Goal: Entertainment & Leisure: Consume media (video, audio)

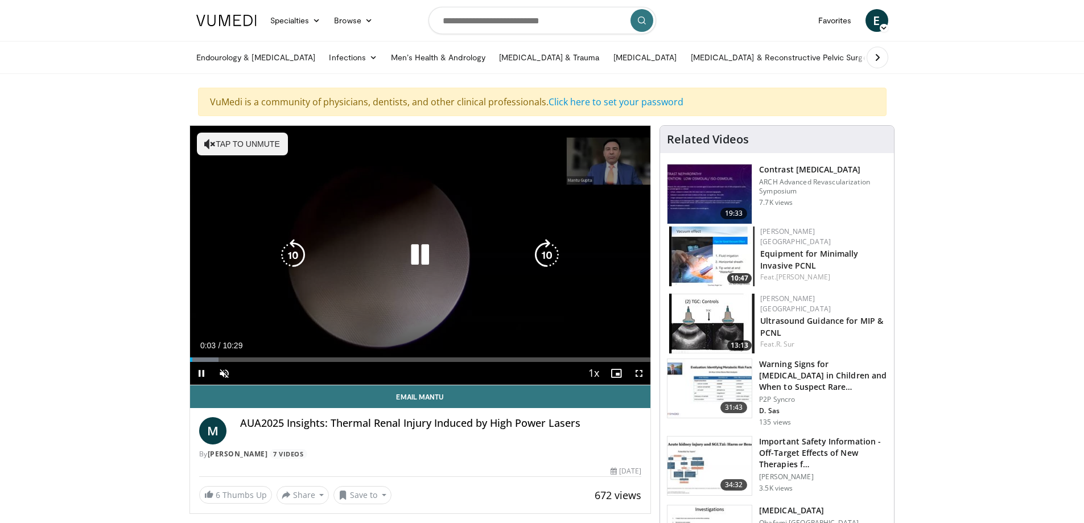
click at [209, 145] on icon "Video Player" at bounding box center [209, 143] width 11 height 11
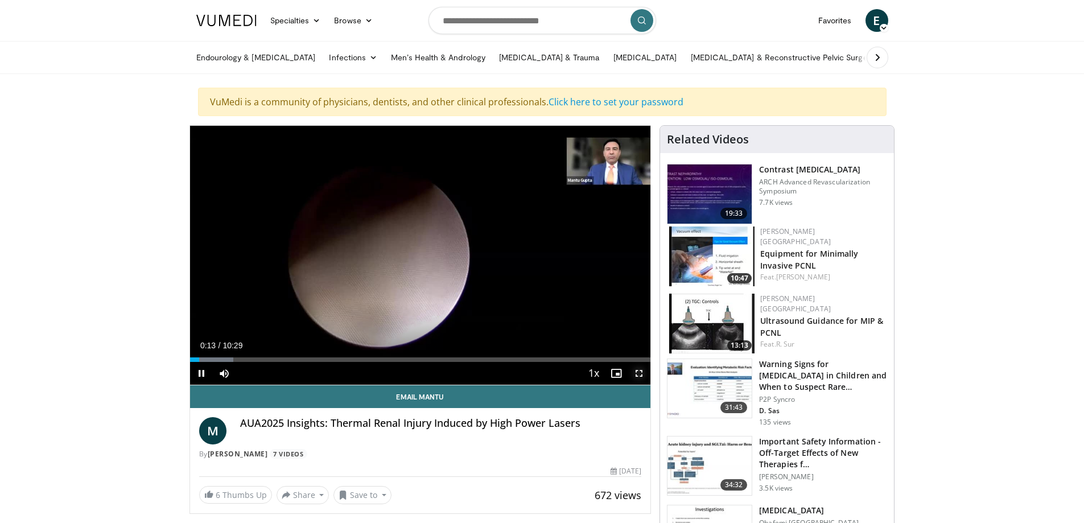
click at [636, 375] on span "Video Player" at bounding box center [639, 373] width 23 height 23
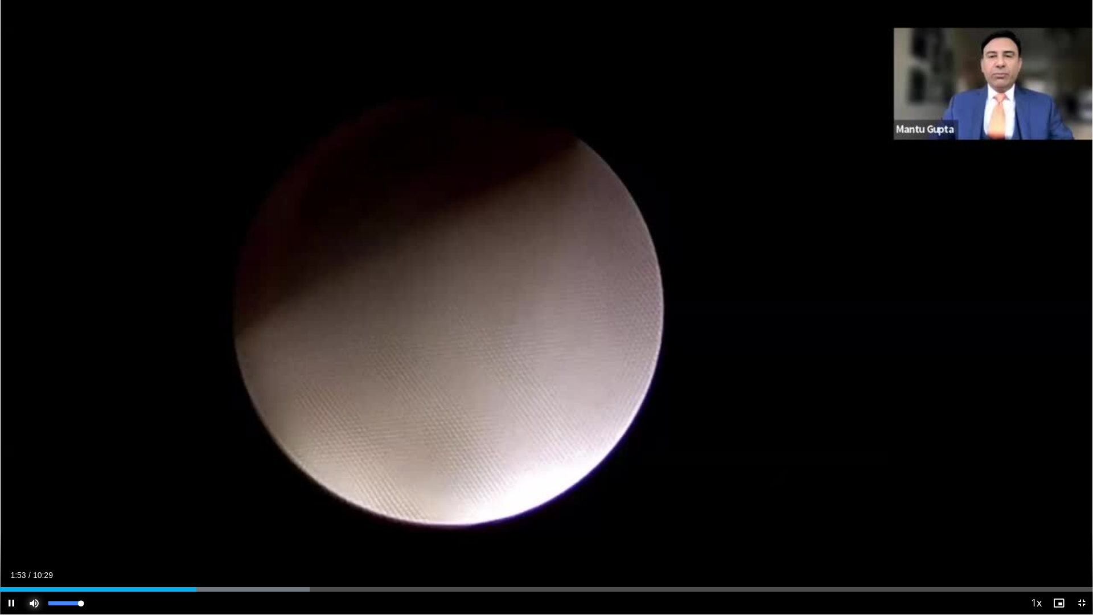
click at [36, 523] on span "Video Player" at bounding box center [34, 602] width 23 height 23
click at [36, 523] on video-js "**********" at bounding box center [546, 307] width 1093 height 615
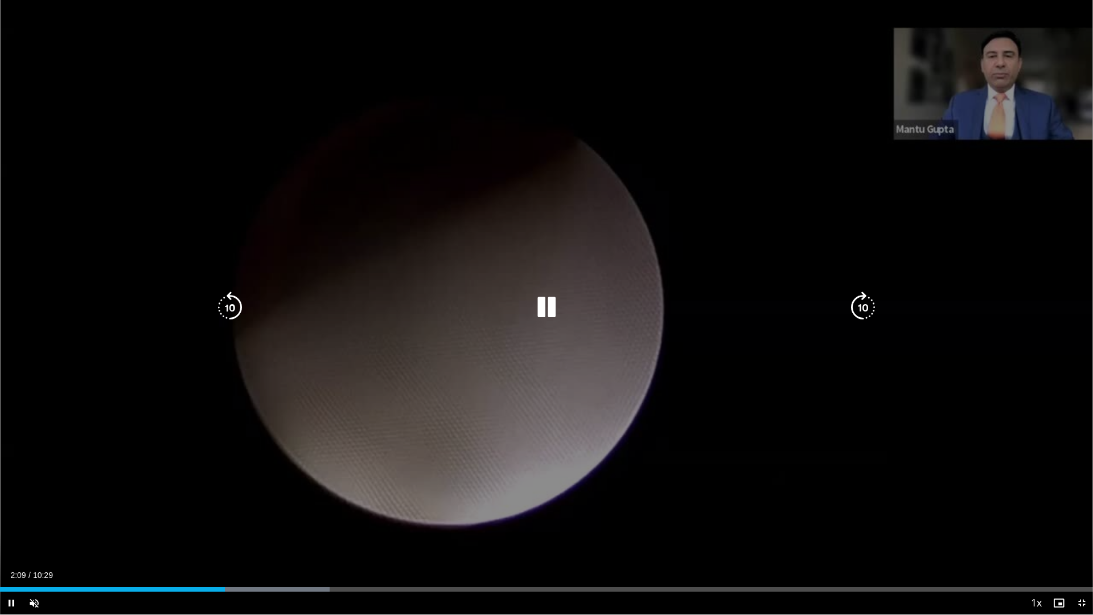
click at [545, 310] on icon "Video Player" at bounding box center [546, 307] width 32 height 32
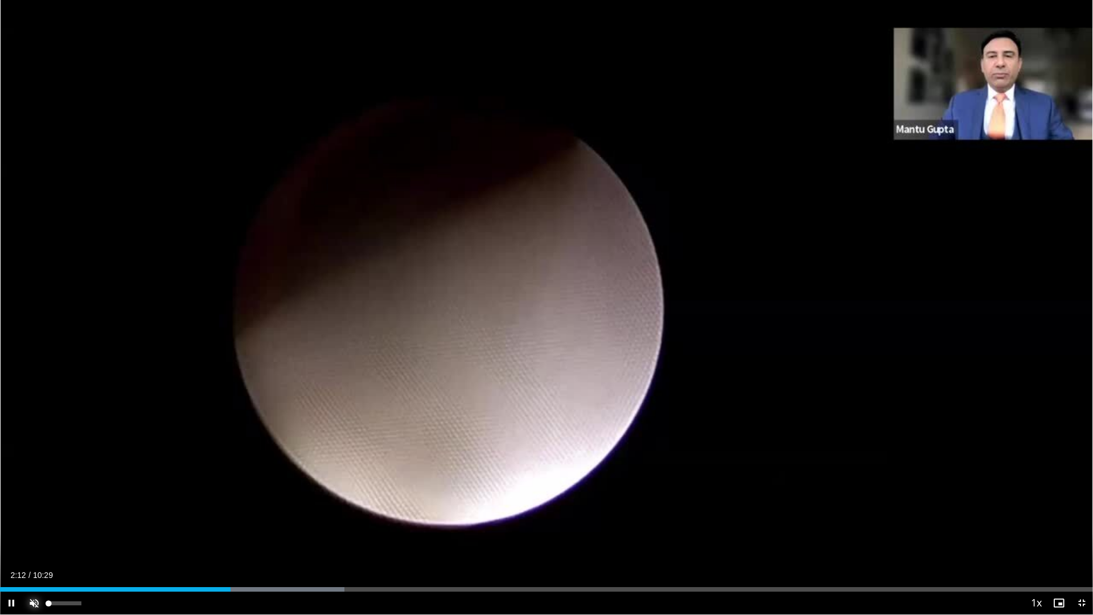
click at [32, 523] on span "Video Player" at bounding box center [34, 602] width 23 height 23
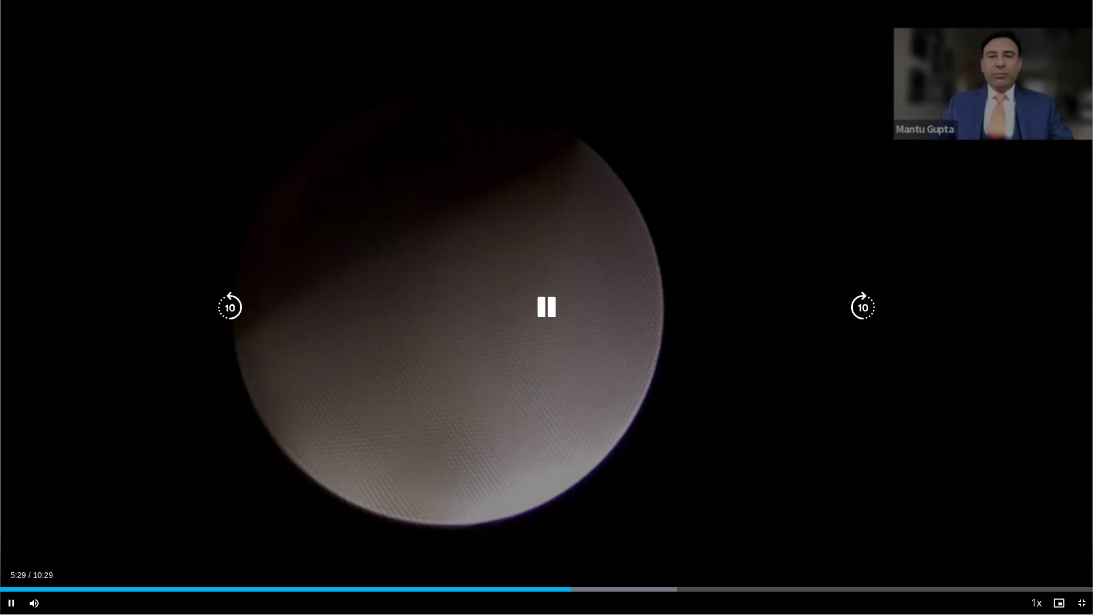
click at [546, 303] on icon "Video Player" at bounding box center [546, 307] width 32 height 32
click at [546, 312] on icon "Video Player" at bounding box center [546, 307] width 32 height 32
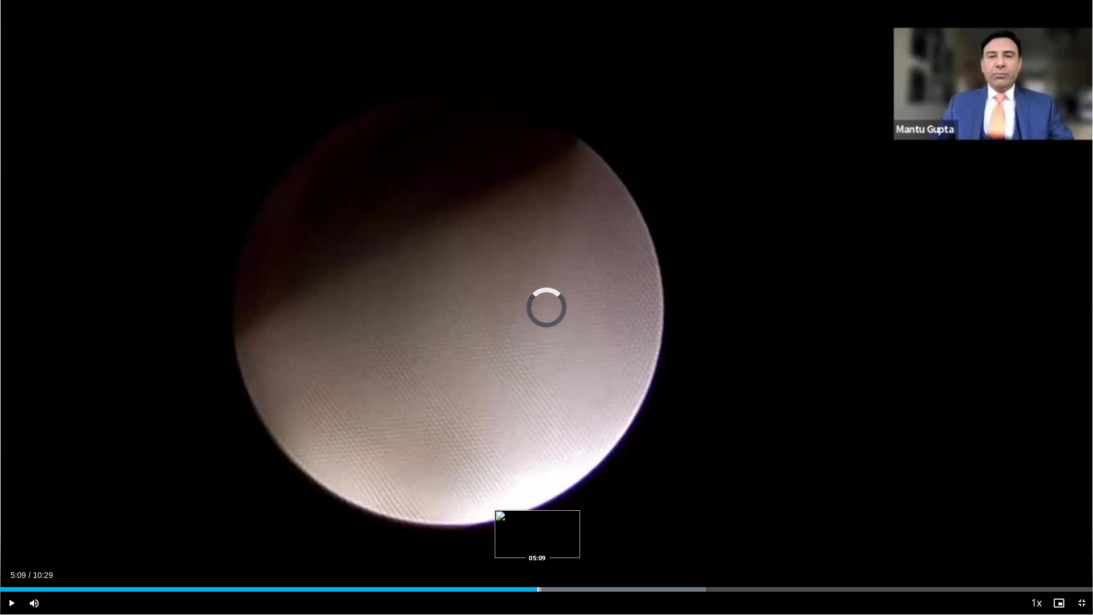
click at [537, 523] on div "Progress Bar" at bounding box center [537, 589] width 1 height 5
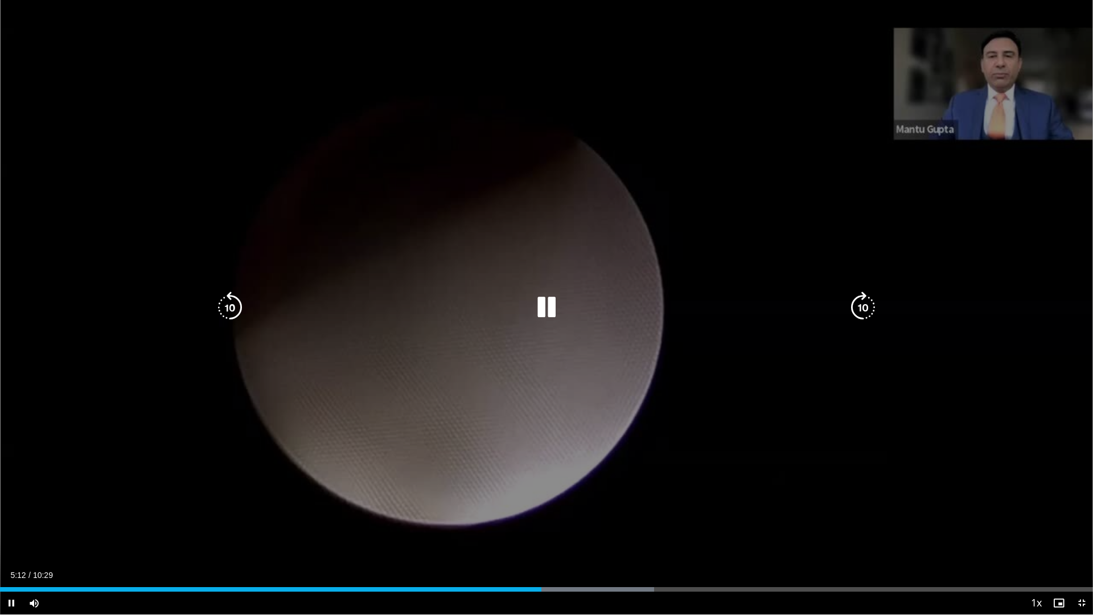
click at [870, 298] on icon "Video Player" at bounding box center [863, 307] width 32 height 32
